Goal: Task Accomplishment & Management: Use online tool/utility

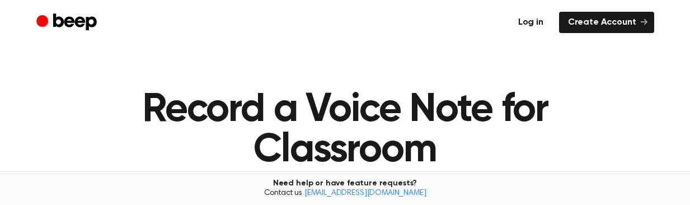
click at [549, 20] on link "Log in" at bounding box center [530, 22] width 43 height 21
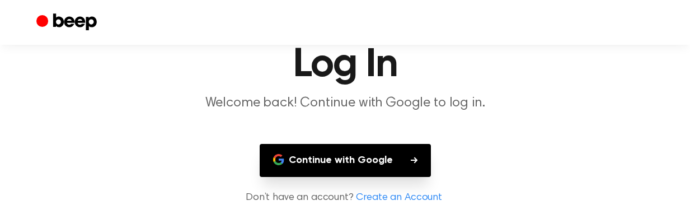
scroll to position [78, 0]
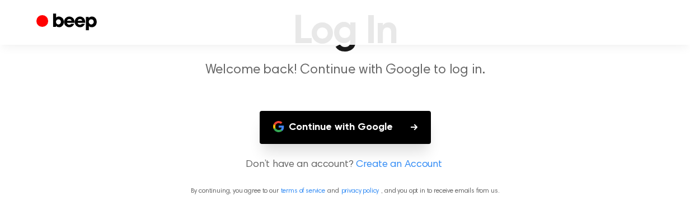
click at [404, 165] on link "Create an Account" at bounding box center [399, 164] width 86 height 15
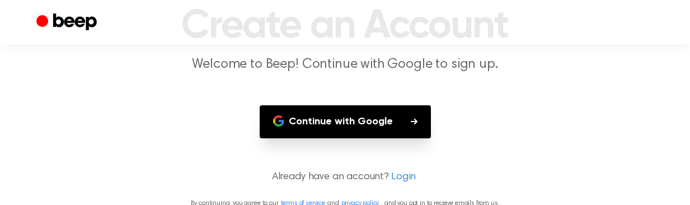
scroll to position [96, 0]
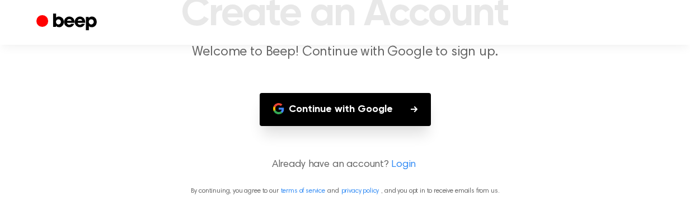
click at [404, 162] on link "Login" at bounding box center [403, 164] width 25 height 15
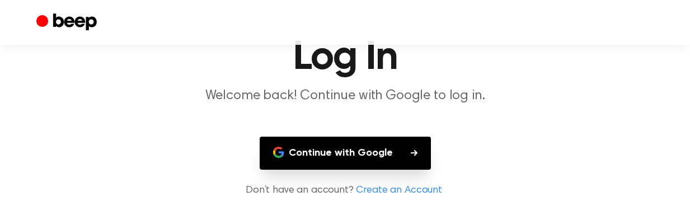
scroll to position [78, 0]
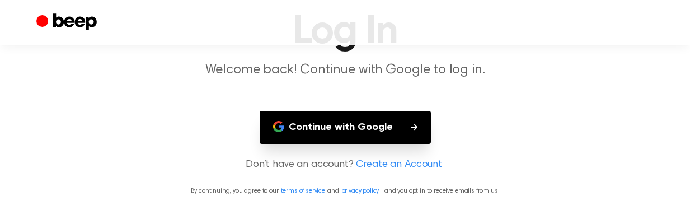
click at [409, 165] on link "Create an Account" at bounding box center [399, 164] width 86 height 15
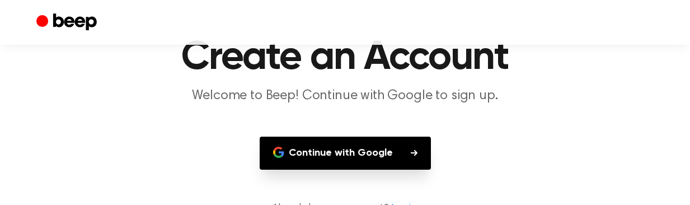
scroll to position [96, 0]
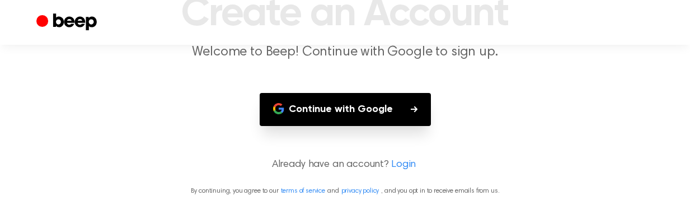
click at [345, 113] on button "Continue with Google" at bounding box center [345, 109] width 171 height 33
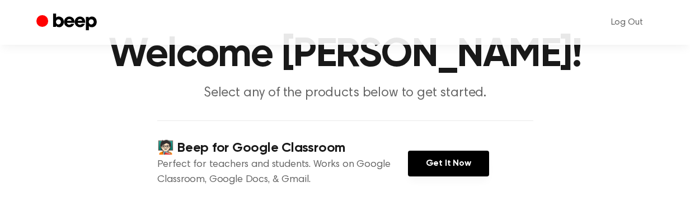
scroll to position [168, 0]
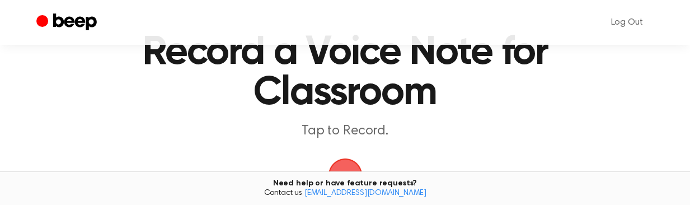
scroll to position [56, 0]
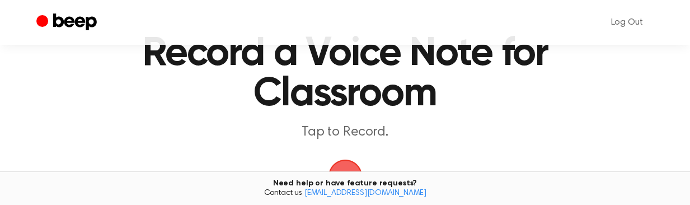
click at [344, 161] on span "button" at bounding box center [345, 176] width 31 height 31
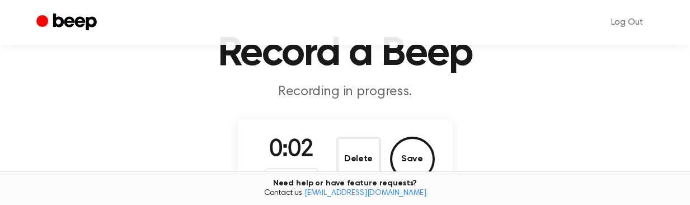
scroll to position [112, 0]
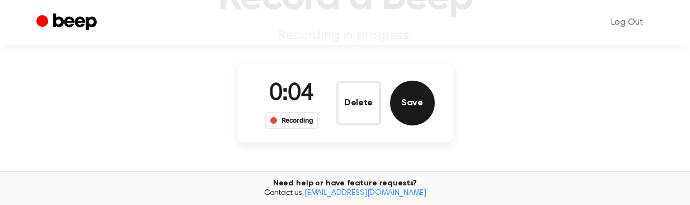
click at [408, 104] on button "Save" at bounding box center [412, 103] width 45 height 45
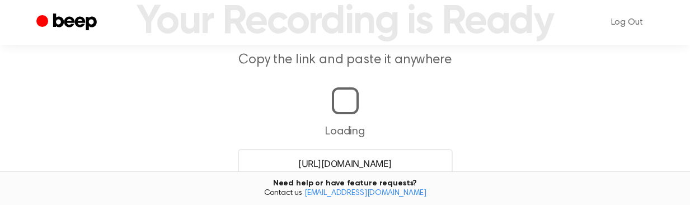
scroll to position [257, 0]
